Goal: Find specific page/section: Find specific page/section

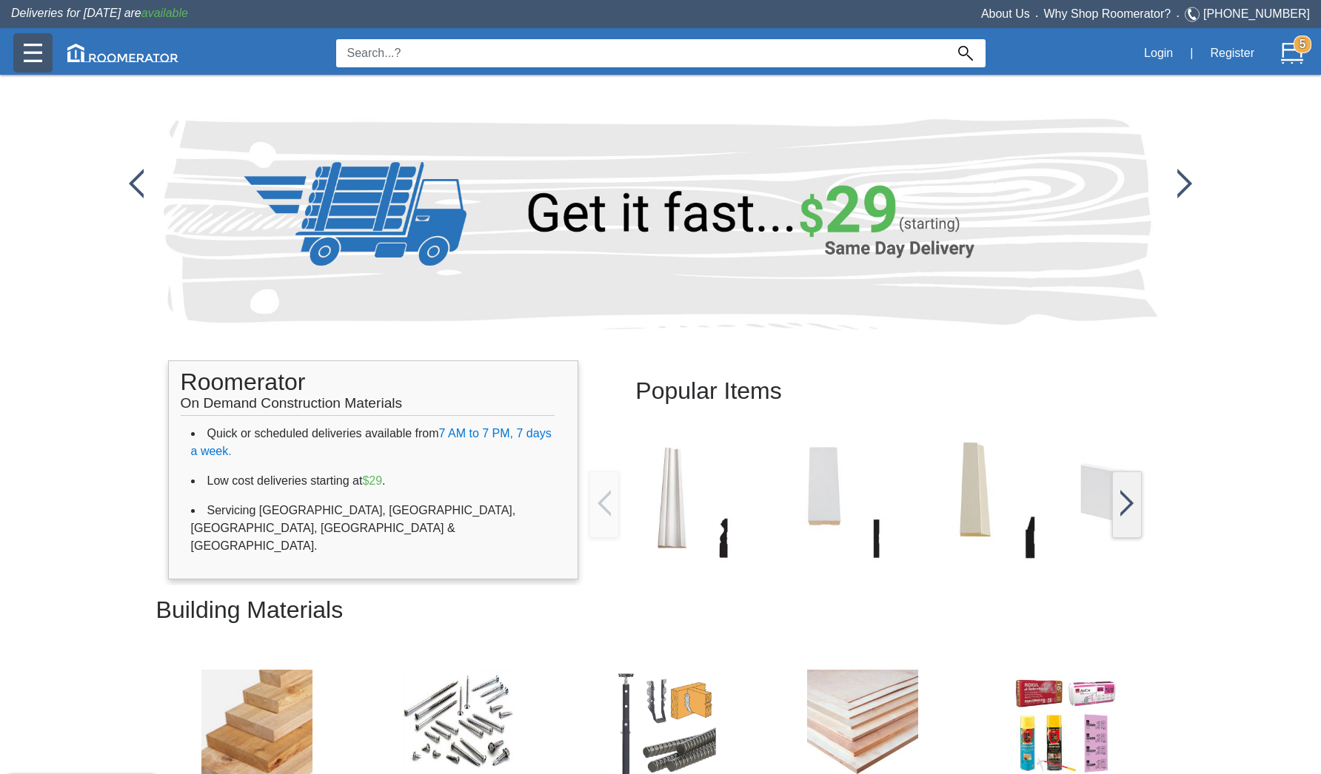
click at [39, 53] on img at bounding box center [33, 53] width 19 height 19
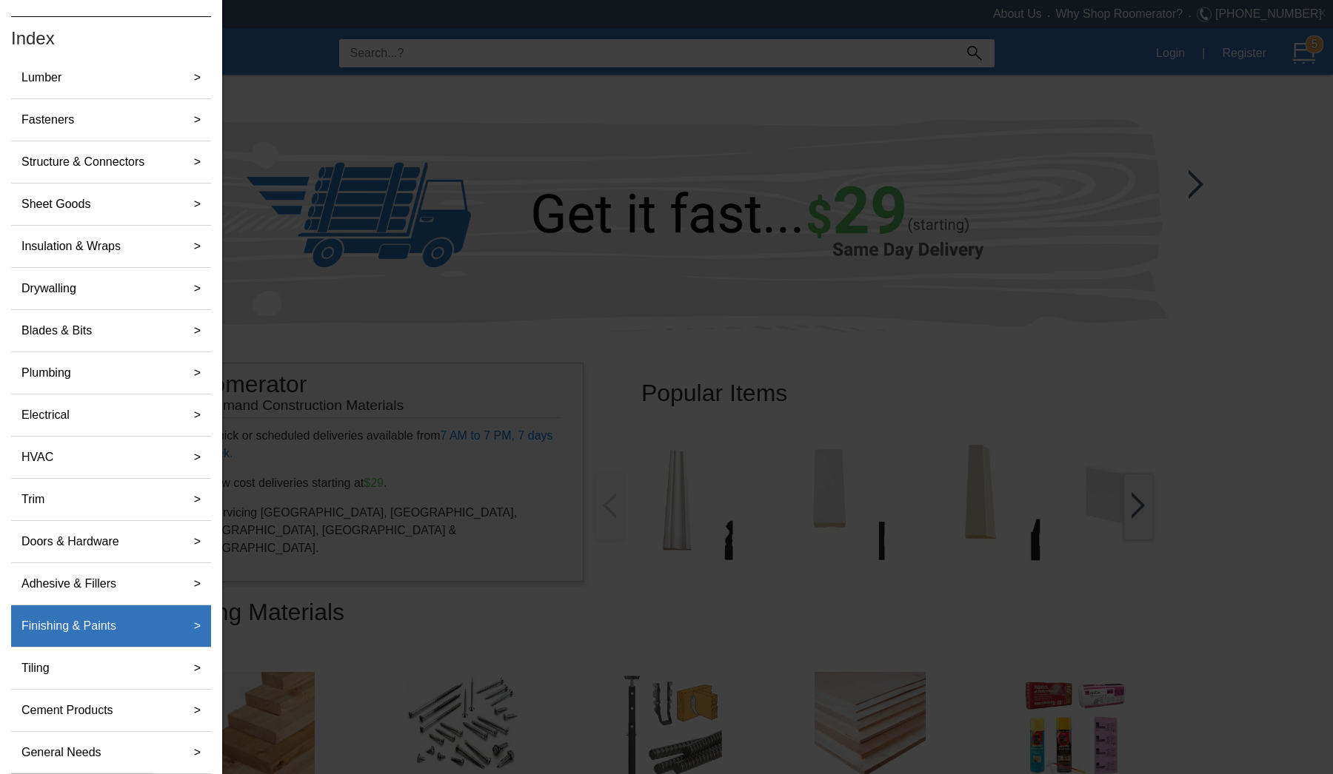
scroll to position [58, 0]
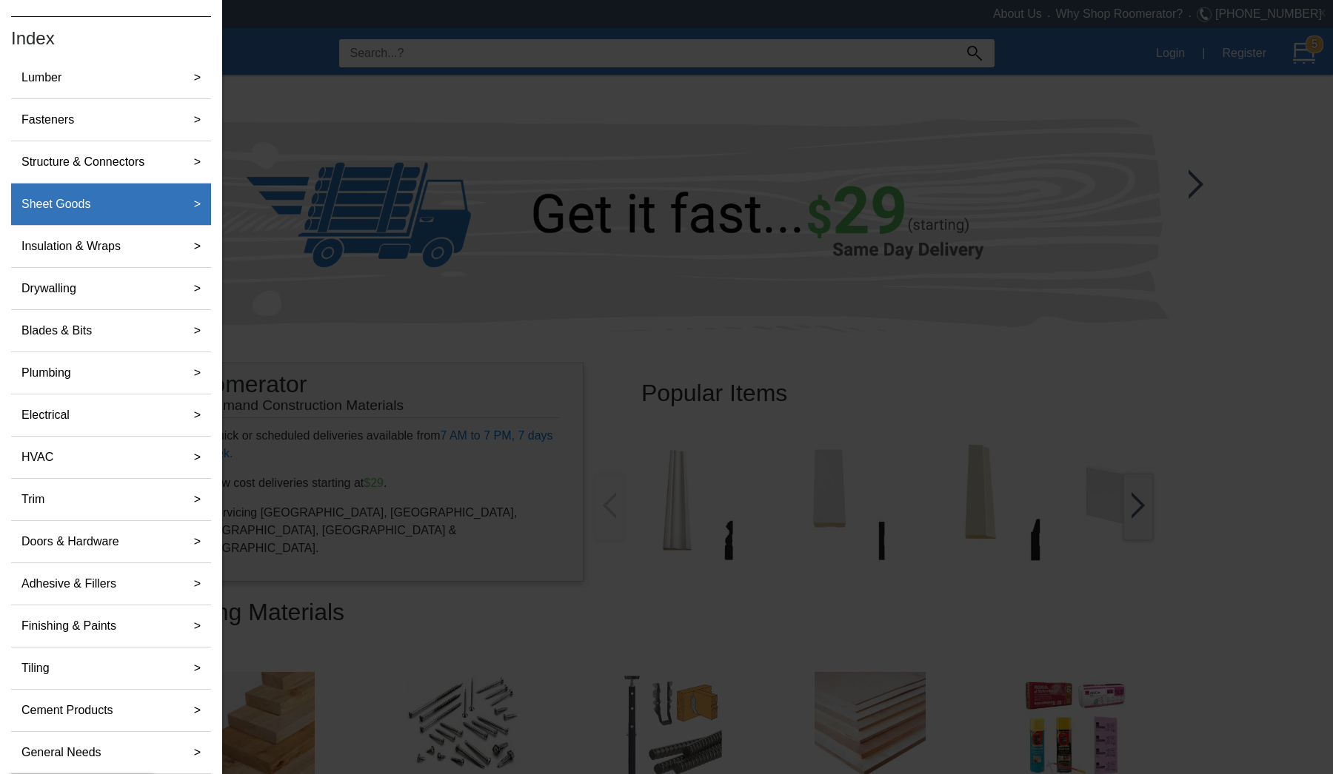
click at [94, 208] on label "Sheet Goods" at bounding box center [56, 205] width 81 height 30
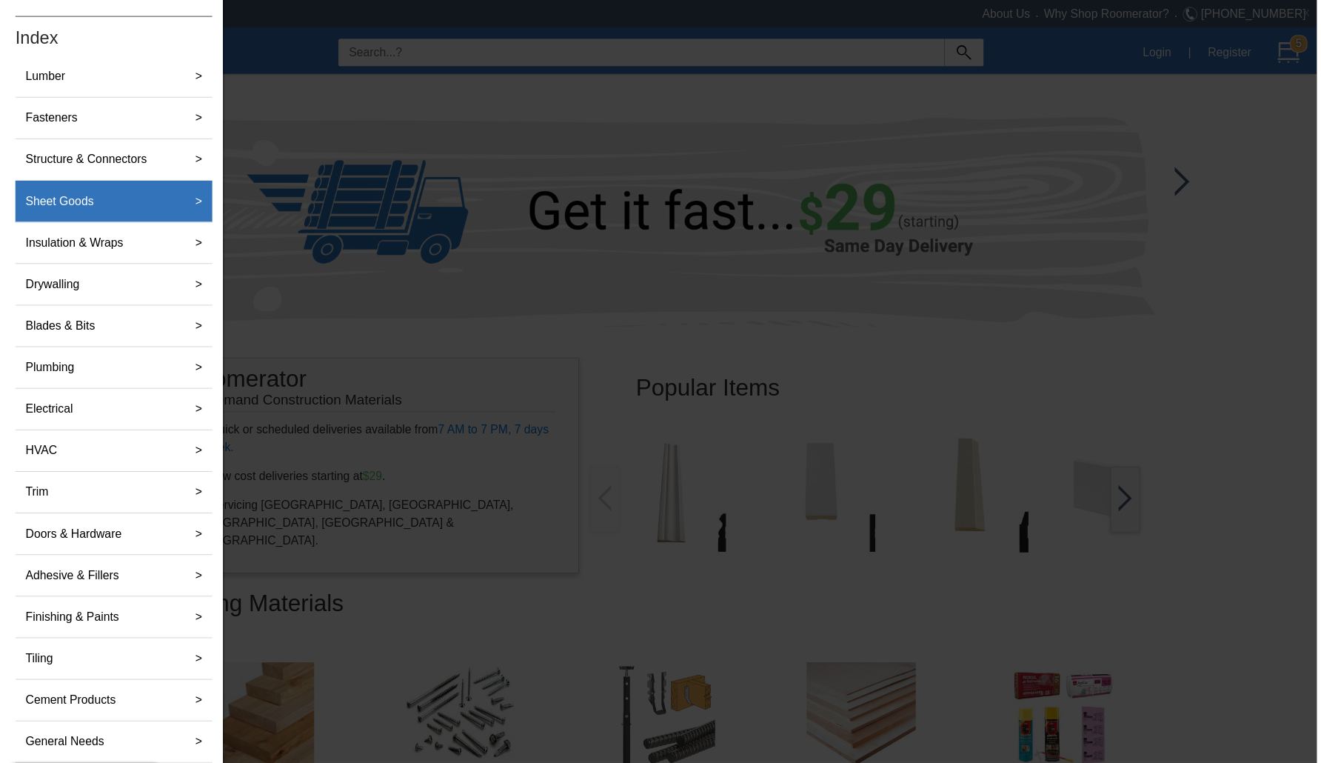
scroll to position [0, 0]
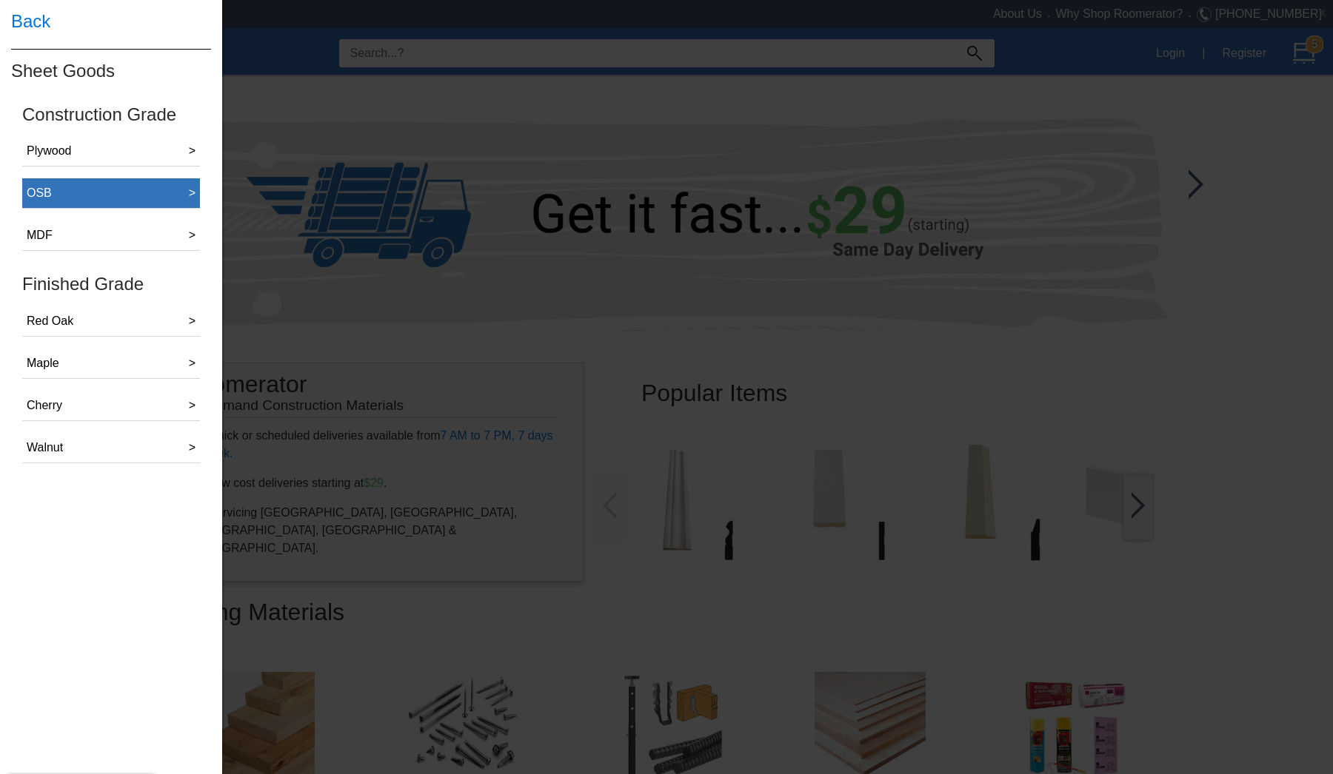
click at [94, 191] on button "OSB >" at bounding box center [111, 193] width 178 height 30
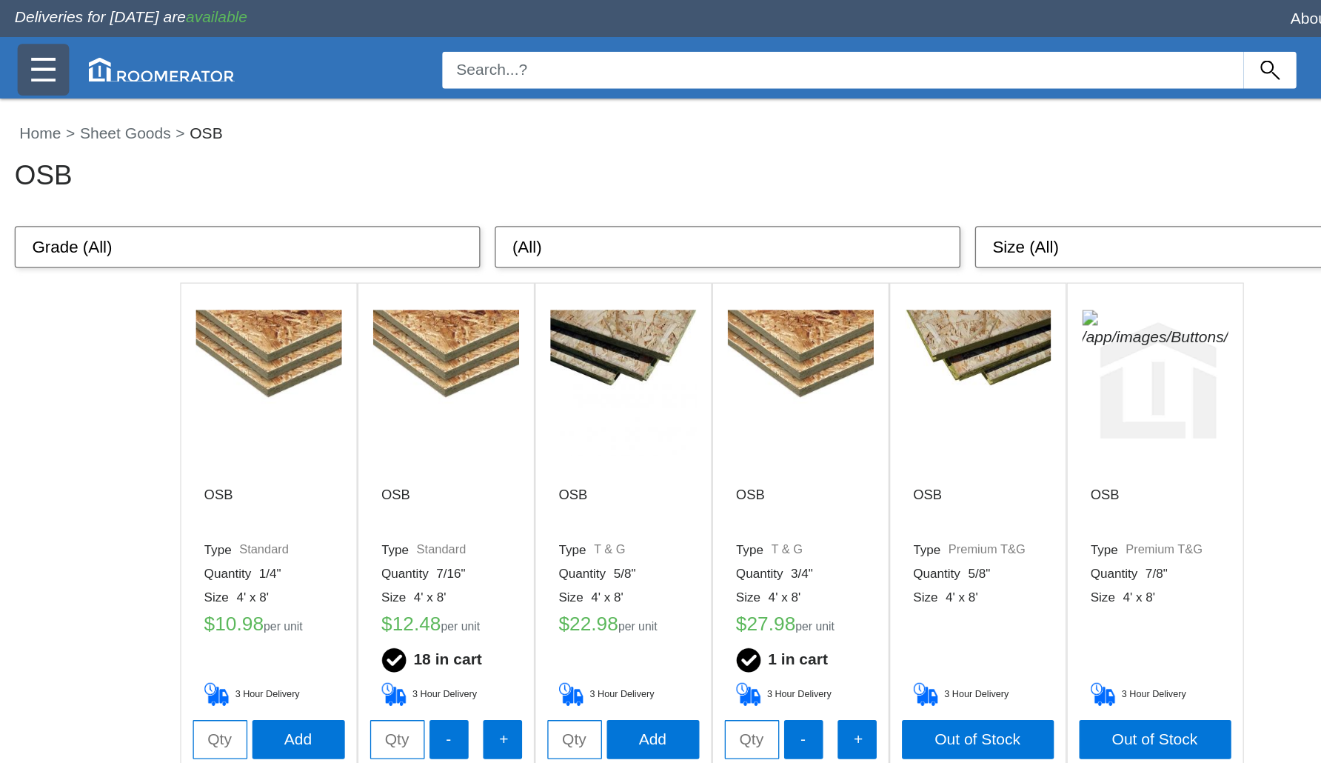
click at [37, 58] on img at bounding box center [33, 53] width 19 height 19
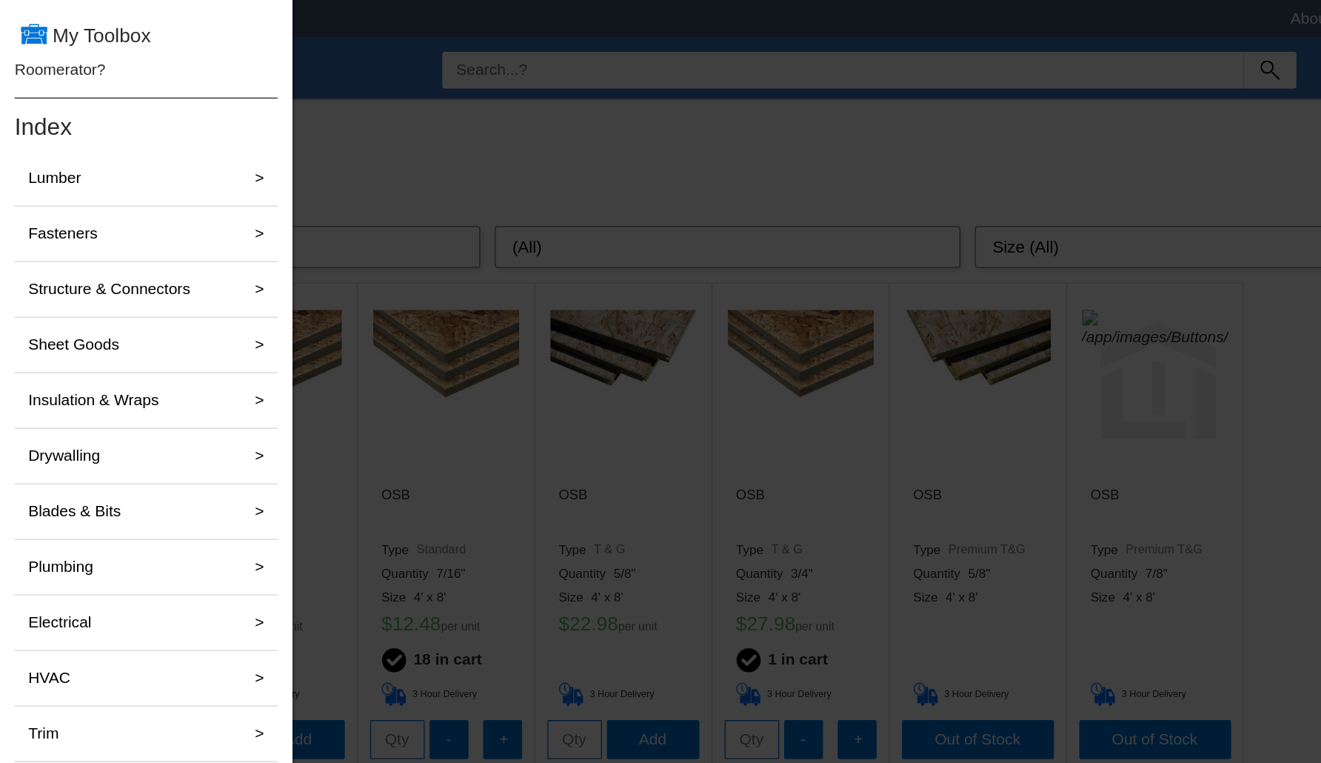
click at [302, 132] on div at bounding box center [660, 484] width 1321 height 969
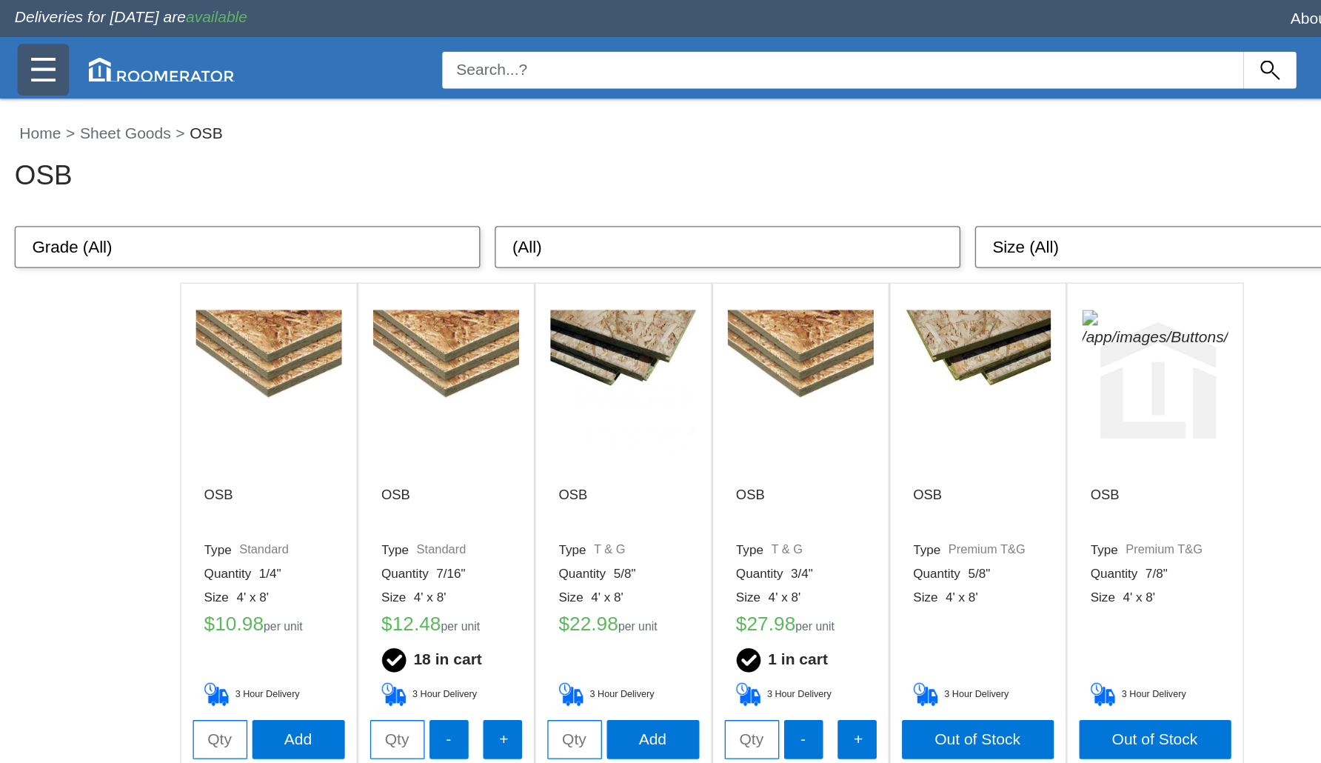
click at [32, 51] on img at bounding box center [33, 53] width 19 height 19
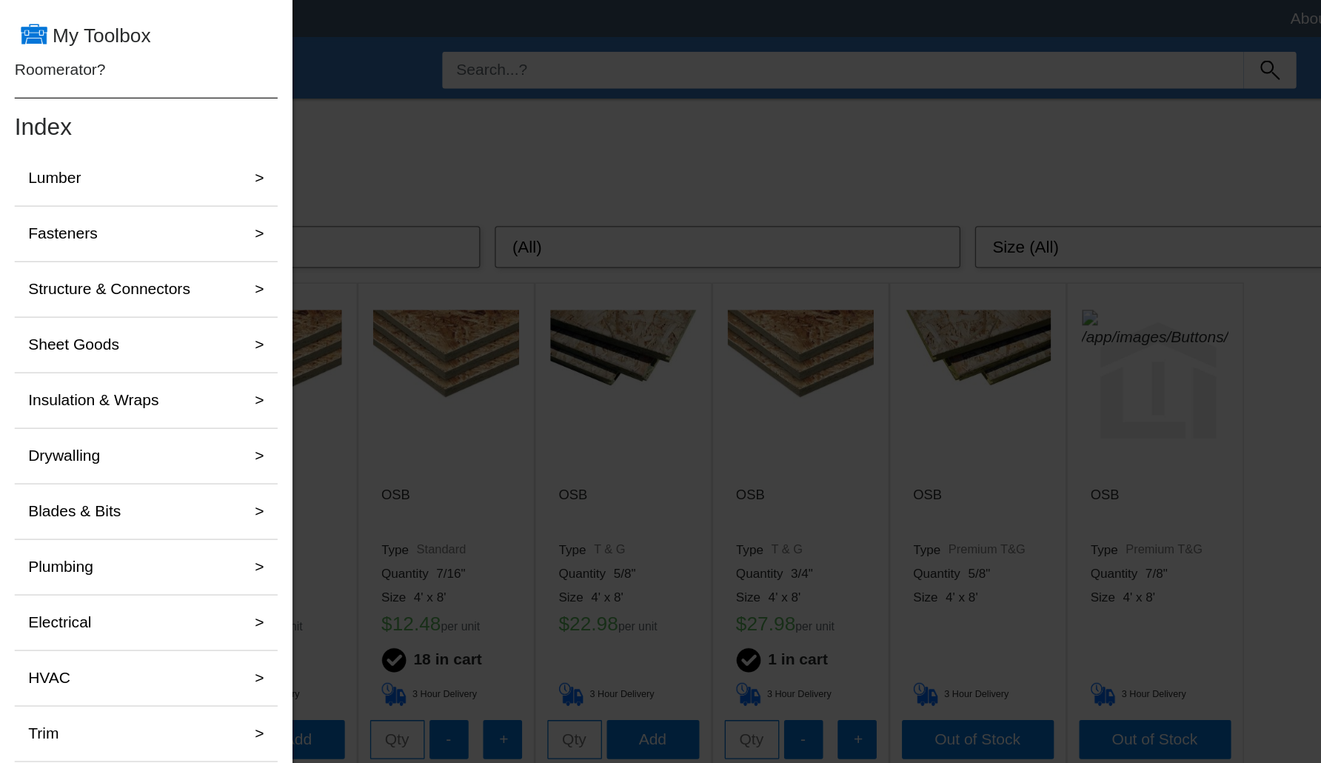
click at [270, 67] on div at bounding box center [660, 484] width 1321 height 969
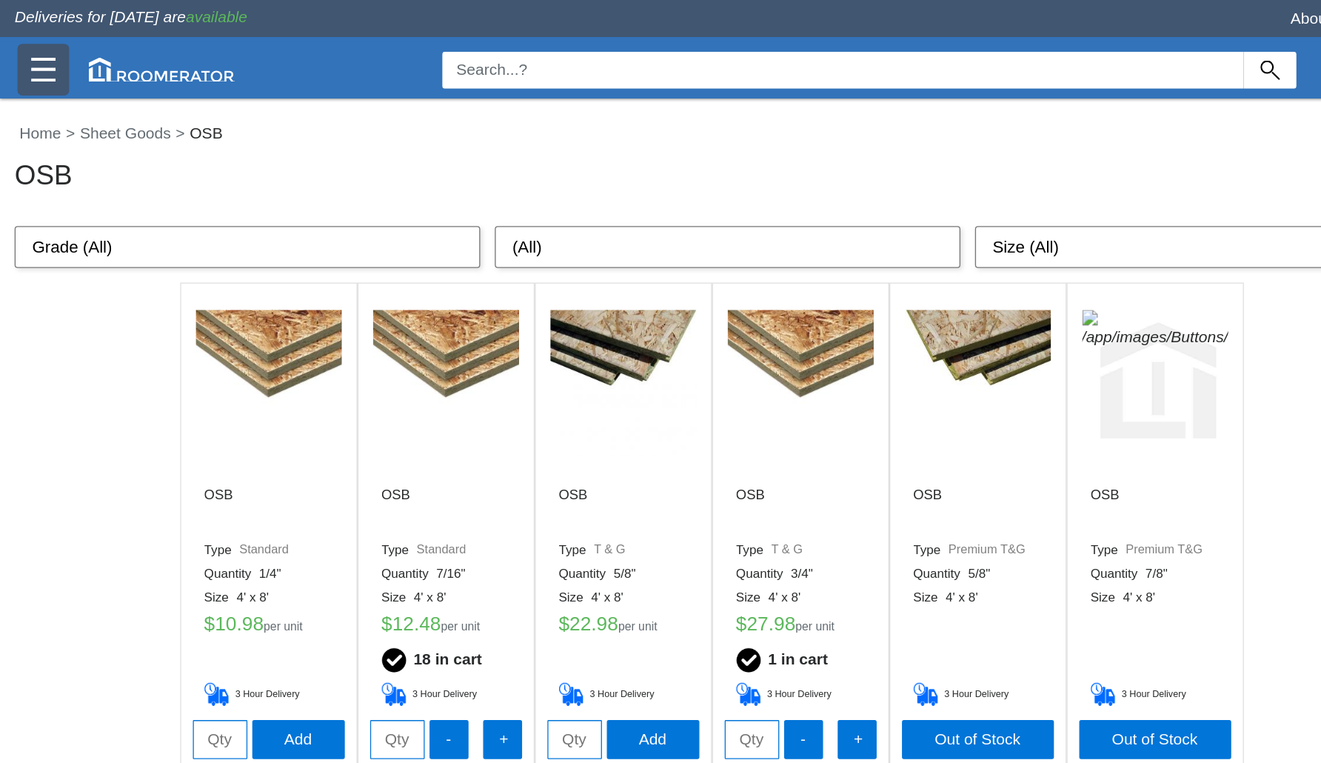
click at [33, 58] on img at bounding box center [33, 53] width 19 height 19
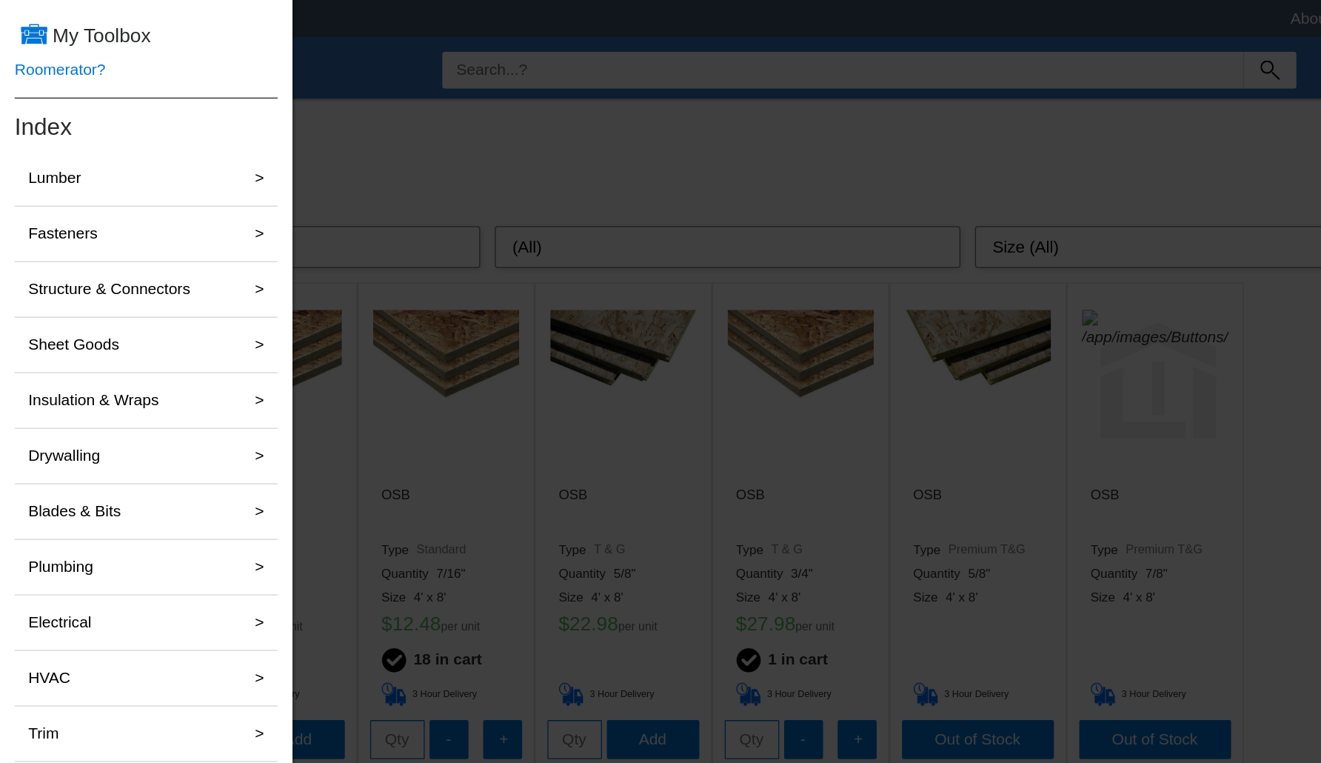
click at [33, 58] on link "Roomerator?" at bounding box center [45, 53] width 69 height 13
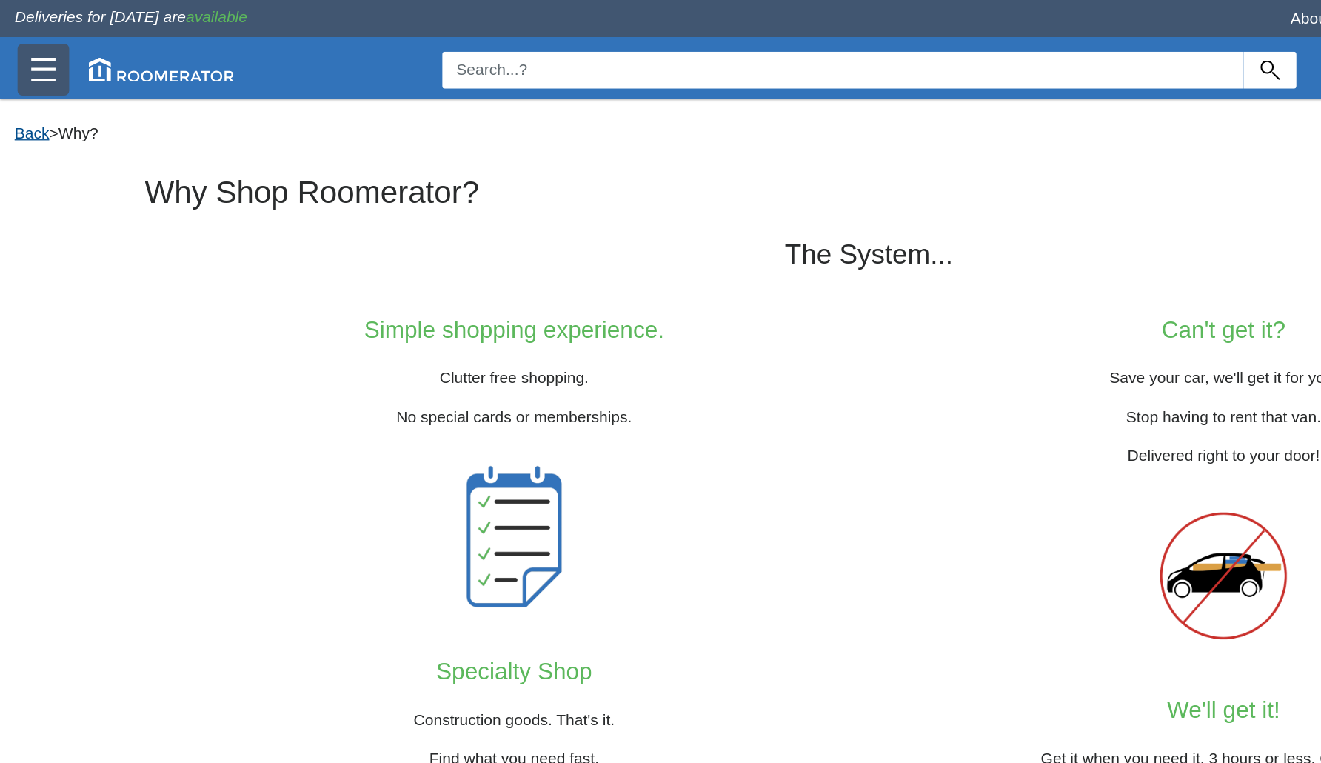
click at [28, 104] on link "Back" at bounding box center [24, 101] width 27 height 13
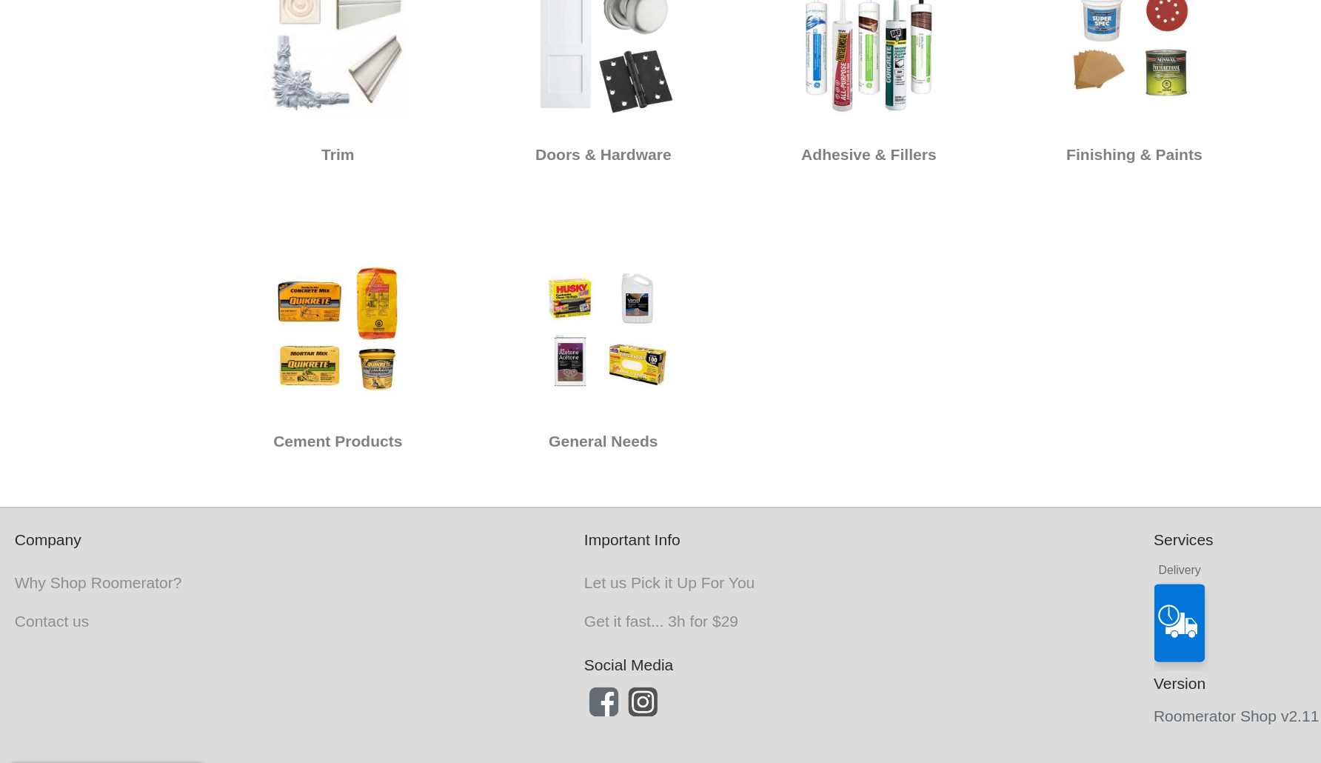
scroll to position [945, 0]
click at [39, 649] on link "Contact us" at bounding box center [39, 655] width 56 height 13
